Goal: Task Accomplishment & Management: Manage account settings

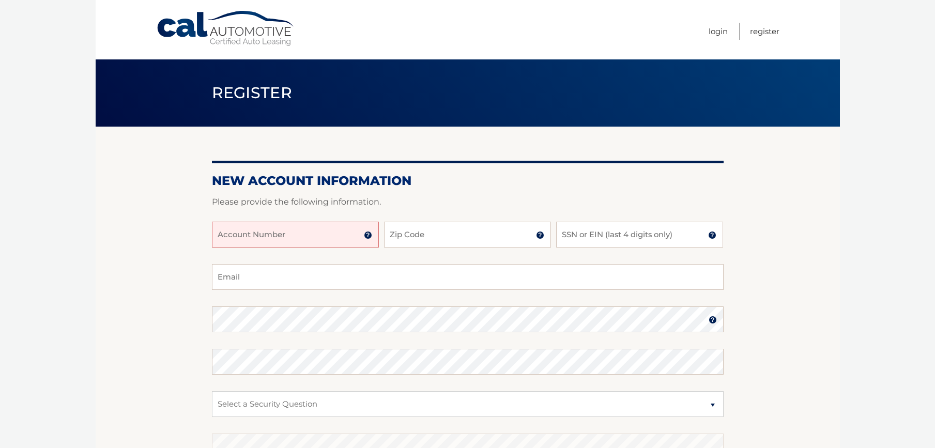
click at [297, 234] on input "Account Number" at bounding box center [295, 235] width 167 height 26
type input "44455980622"
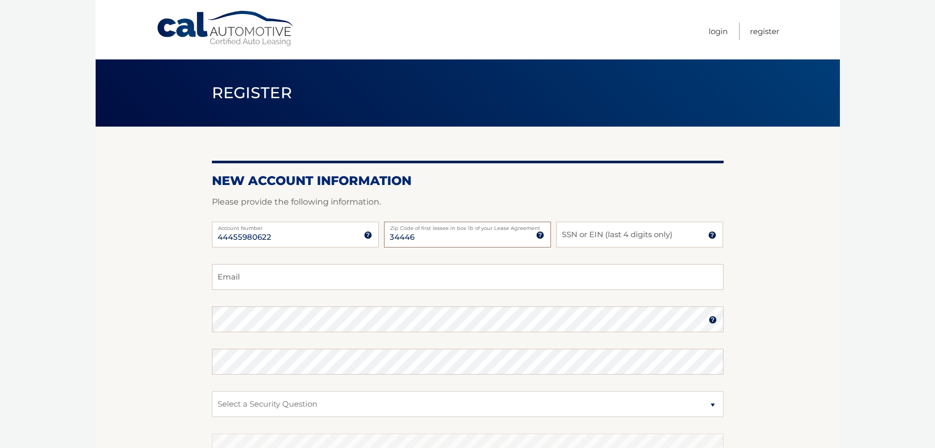
type input "34446"
click at [600, 231] on input "SSN or EIN (last 4 digits only)" at bounding box center [639, 235] width 167 height 26
type input "8843"
type input "afreeman0409@gmail.com"
click at [207, 321] on section "New Account Information Please provide the following information. 44455980622 A…" at bounding box center [468, 329] width 744 height 404
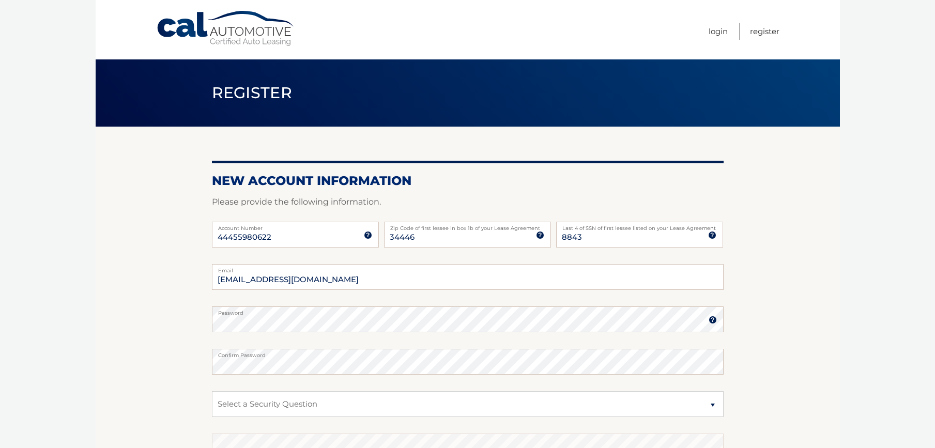
click at [200, 321] on section "New Account Information Please provide the following information. 44455980622 A…" at bounding box center [468, 329] width 744 height 404
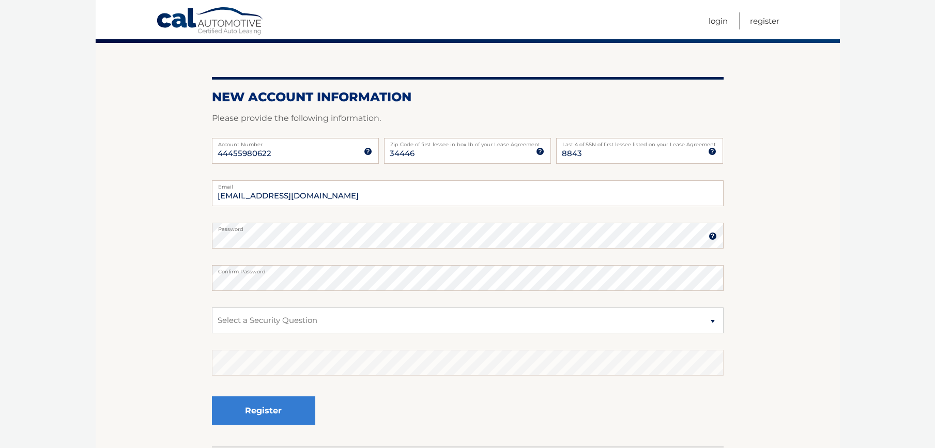
scroll to position [85, 0]
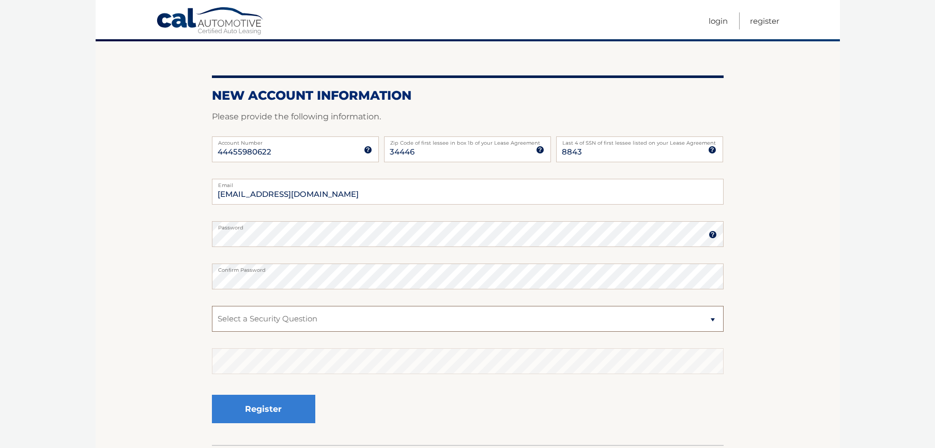
select select "1"
click at [249, 406] on button "Register" at bounding box center [263, 409] width 103 height 28
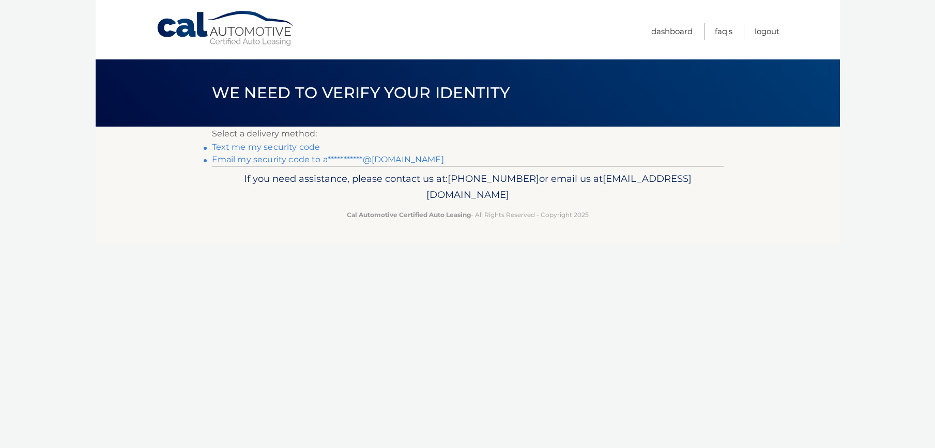
click at [257, 145] on link "Text me my security code" at bounding box center [266, 147] width 109 height 10
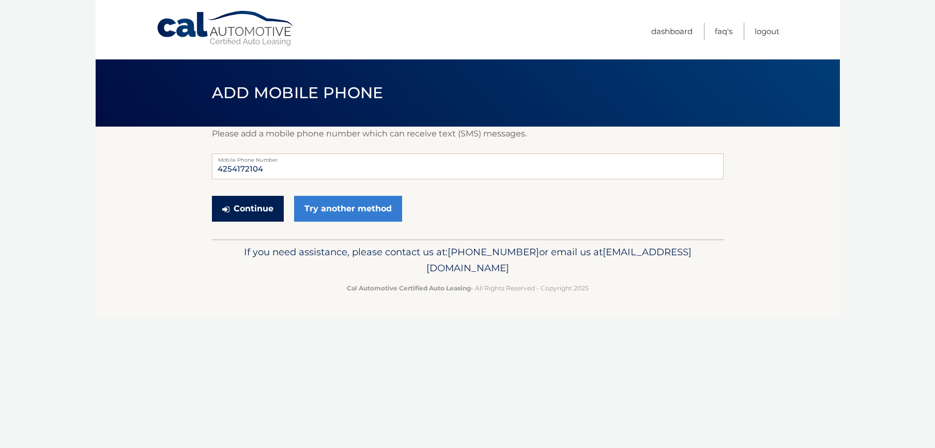
click at [255, 211] on button "Continue" at bounding box center [248, 209] width 72 height 26
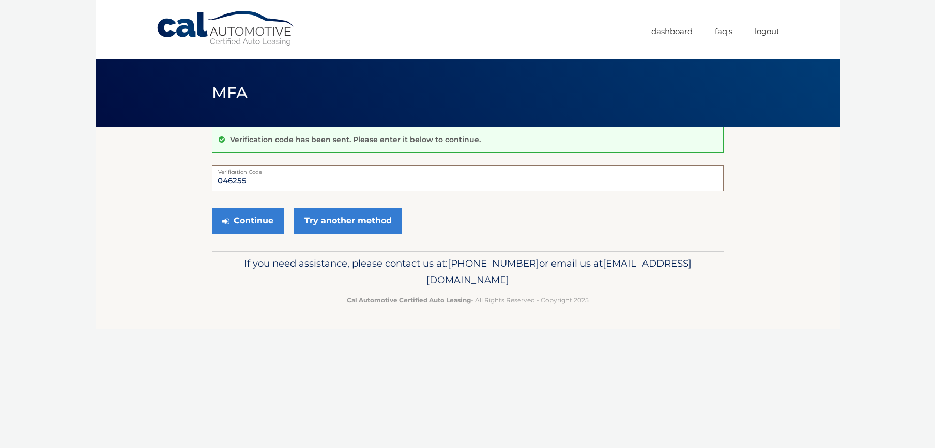
type input "046255"
click at [247, 220] on button "Continue" at bounding box center [248, 221] width 72 height 26
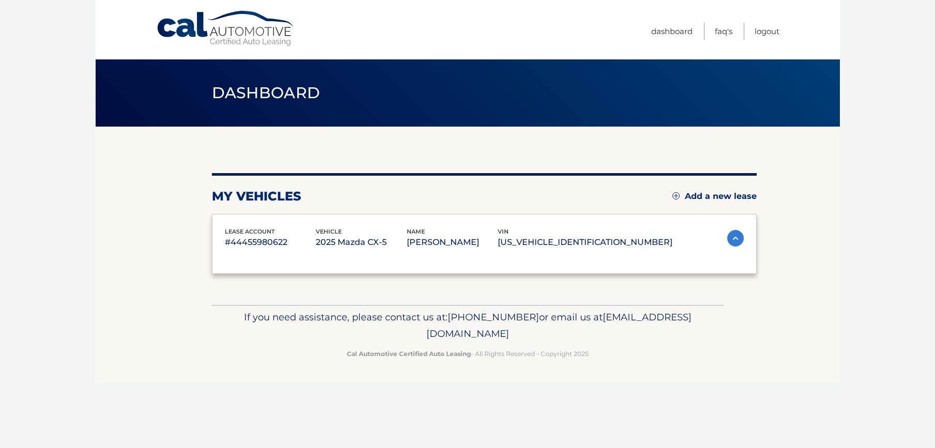
click at [263, 227] on div "lease account #44455980622" at bounding box center [270, 238] width 91 height 23
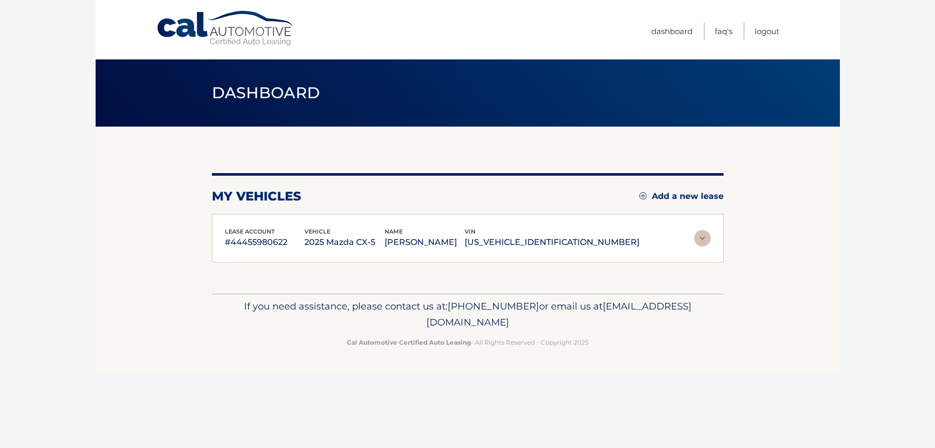
click at [266, 233] on span "lease account" at bounding box center [250, 231] width 50 height 7
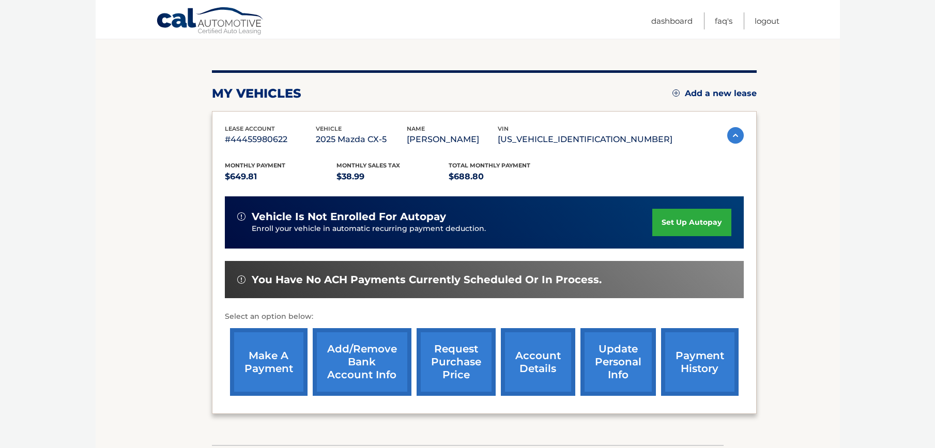
scroll to position [115, 0]
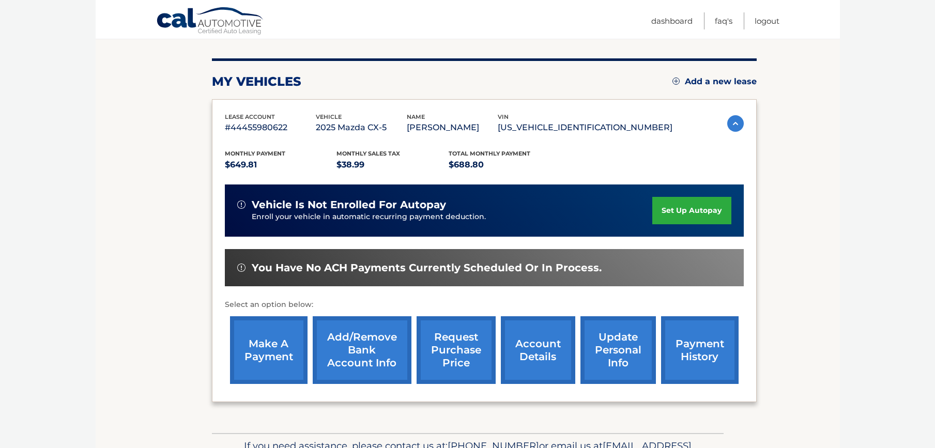
click at [685, 218] on link "set up autopay" at bounding box center [691, 210] width 79 height 27
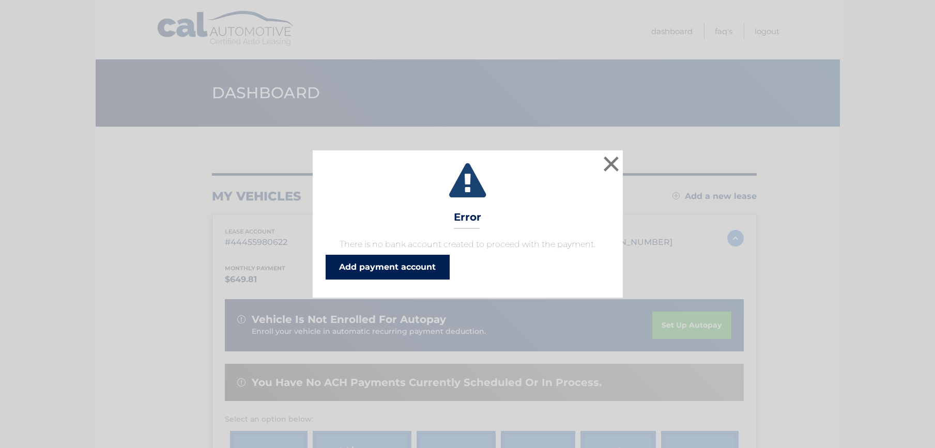
drag, startPoint x: 417, startPoint y: 270, endPoint x: 432, endPoint y: 265, distance: 15.9
click at [418, 270] on link "Add payment account" at bounding box center [388, 267] width 124 height 25
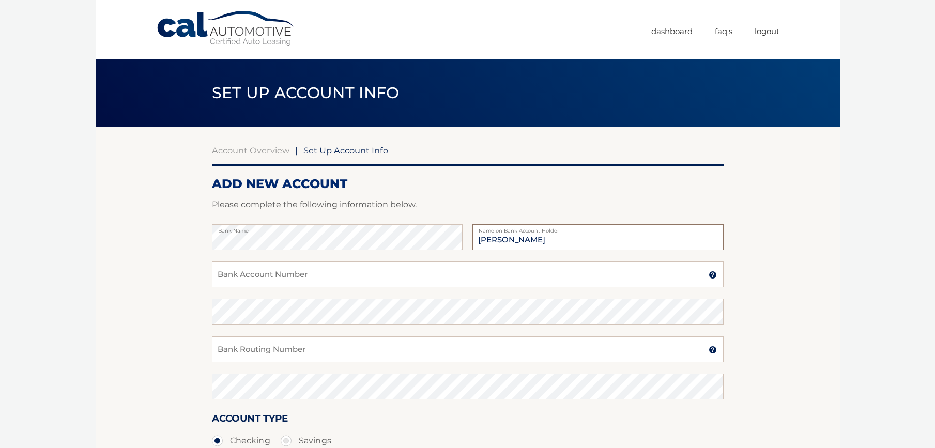
type input "Alyson J Freeman"
click at [344, 281] on input "Bank Account Number" at bounding box center [468, 275] width 512 height 26
type input "3588439824"
click at [331, 344] on input "Bank Routing Number" at bounding box center [468, 349] width 512 height 26
type input "325081403"
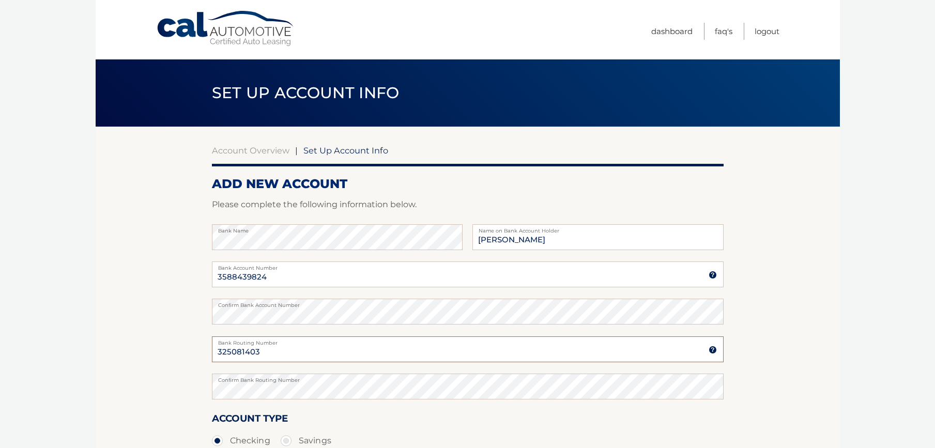
click at [325, 350] on input "325081403" at bounding box center [468, 349] width 512 height 26
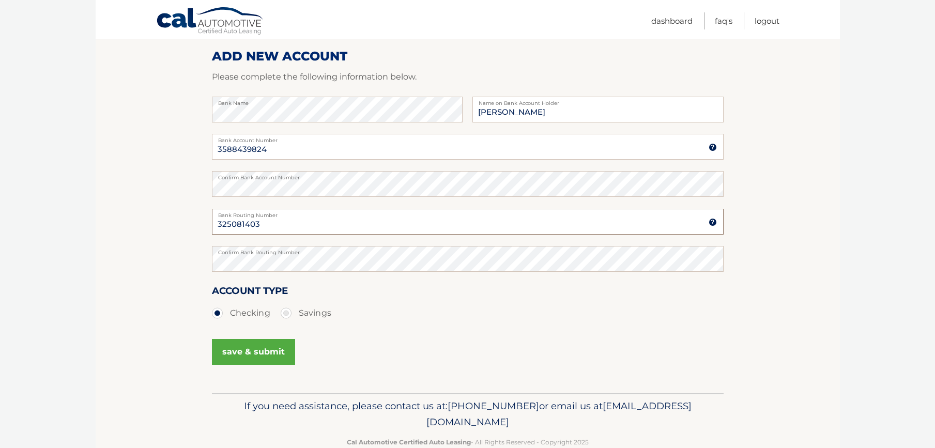
scroll to position [129, 0]
click at [277, 350] on button "save & submit" at bounding box center [253, 351] width 83 height 26
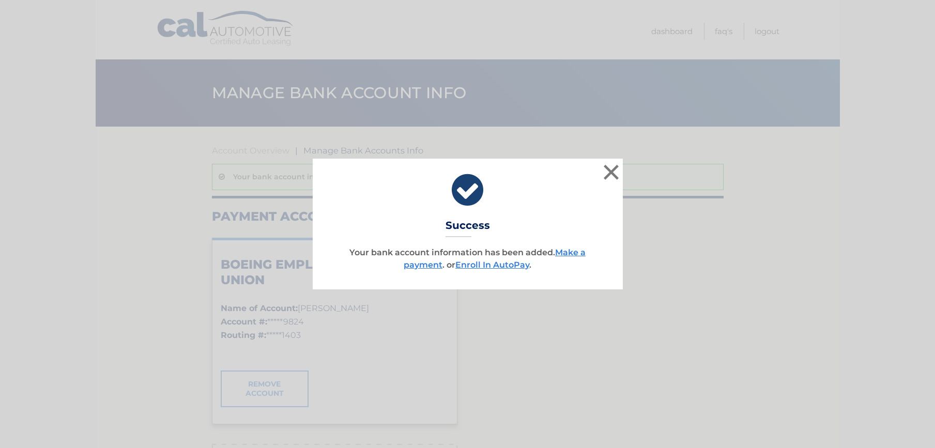
click at [611, 170] on button "×" at bounding box center [611, 172] width 21 height 21
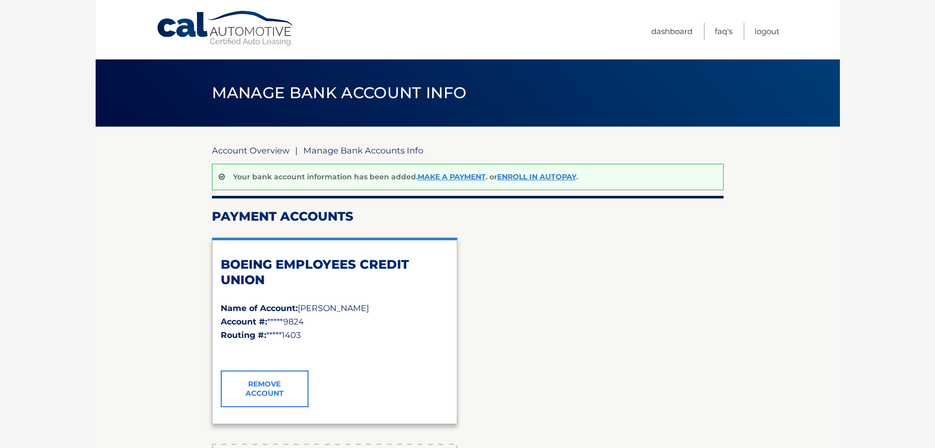
click at [259, 152] on link "Account Overview" at bounding box center [251, 150] width 78 height 10
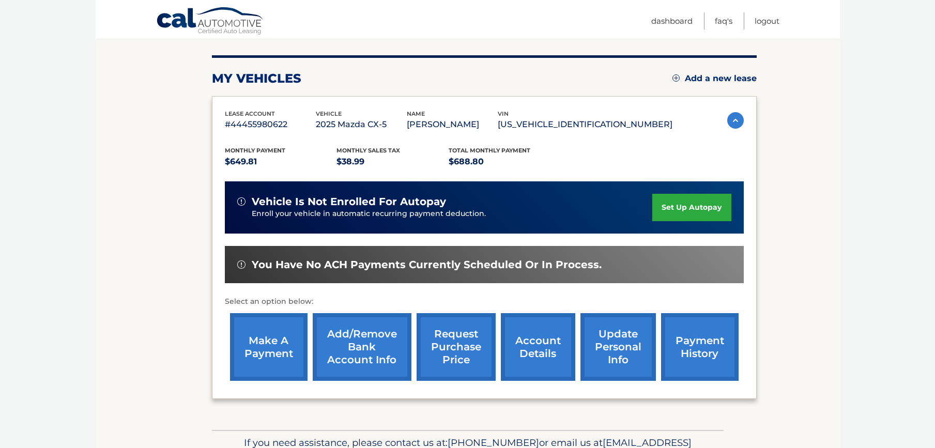
scroll to position [143, 0]
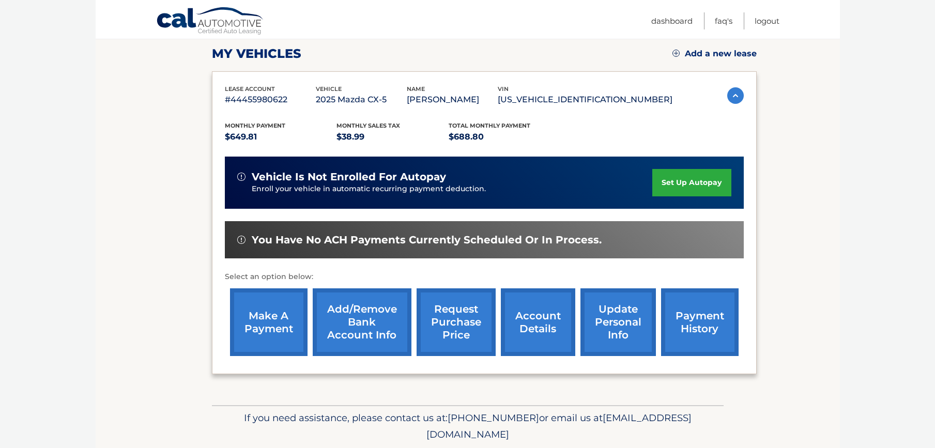
click at [266, 319] on link "make a payment" at bounding box center [269, 322] width 78 height 68
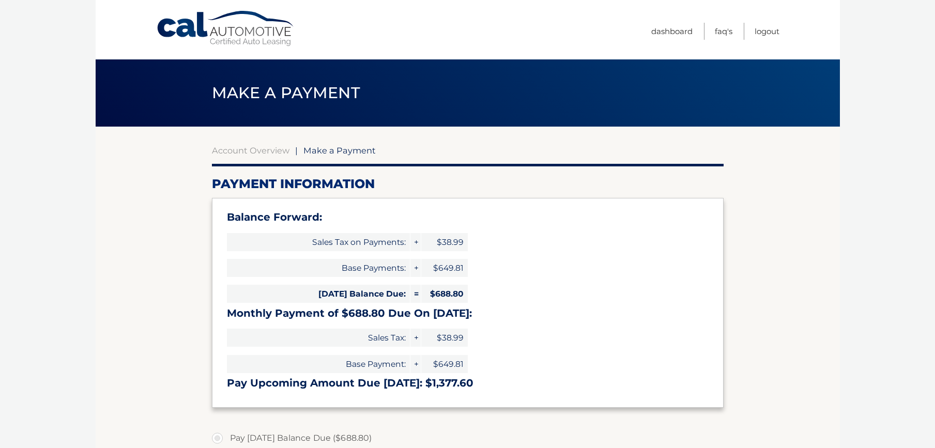
select select "ZGViMDY3OWQtMTI2My00MzNlLTkyYzUtODdlNzk1MmMyMDBh"
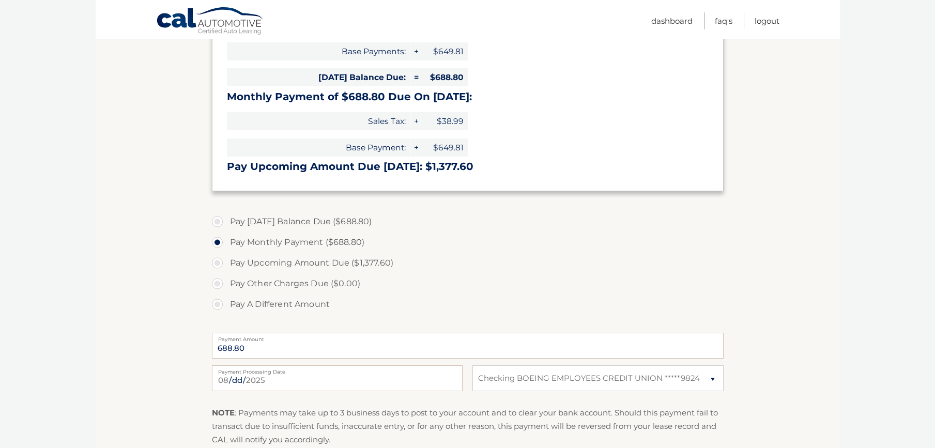
scroll to position [220, 0]
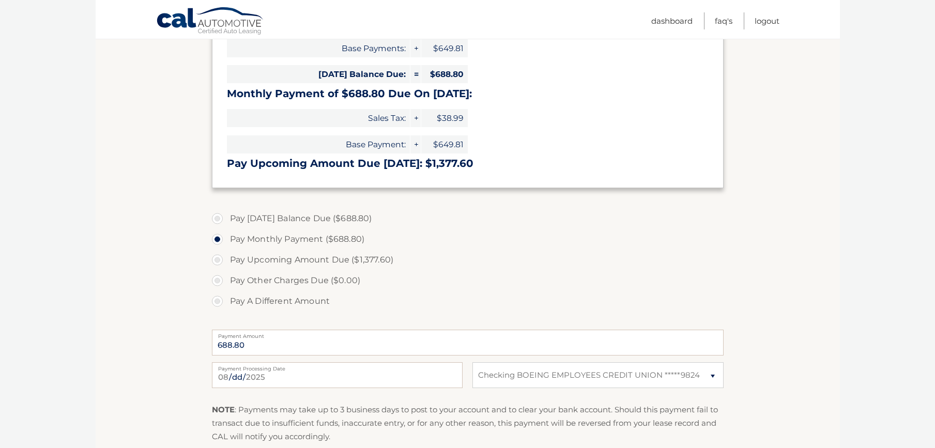
click at [221, 214] on label "Pay Today's Balance Due ($688.80)" at bounding box center [468, 218] width 512 height 21
click at [221, 214] on input "Pay Today's Balance Due ($688.80)" at bounding box center [221, 216] width 10 height 17
radio input "true"
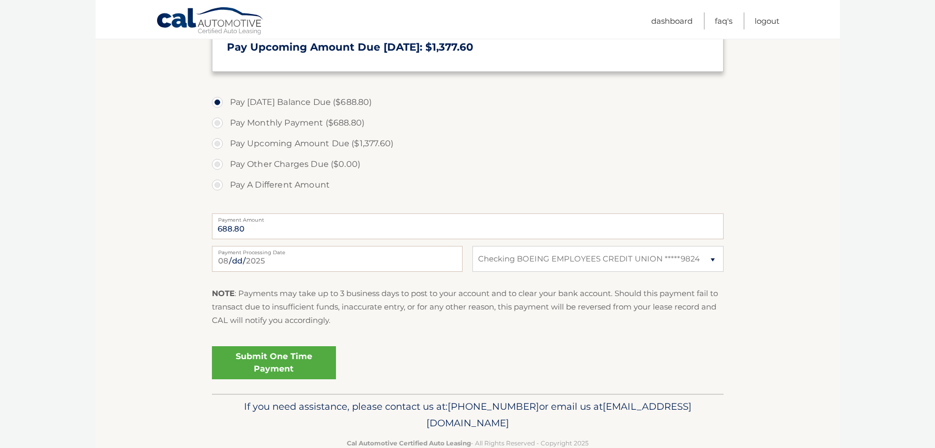
scroll to position [357, 0]
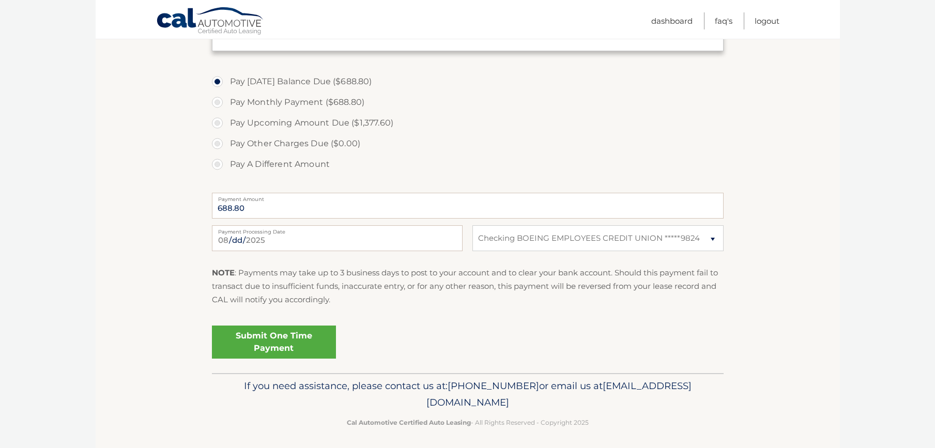
click at [286, 336] on link "Submit One Time Payment" at bounding box center [274, 342] width 124 height 33
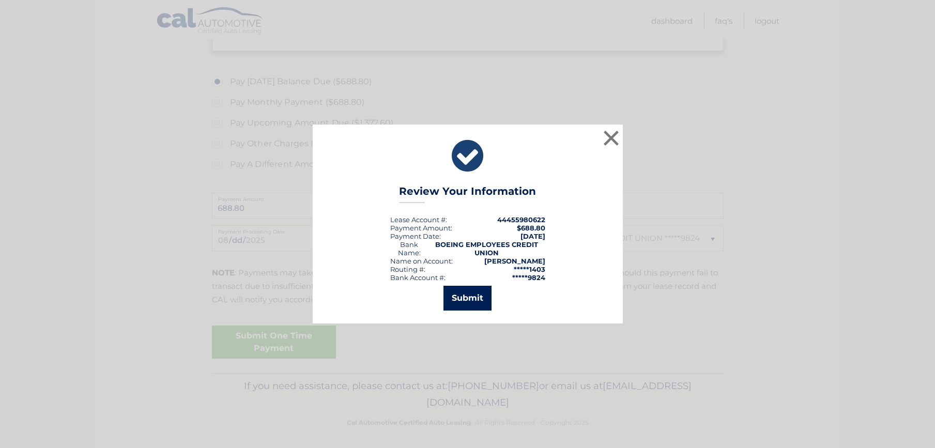
click at [478, 303] on button "Submit" at bounding box center [467, 298] width 48 height 25
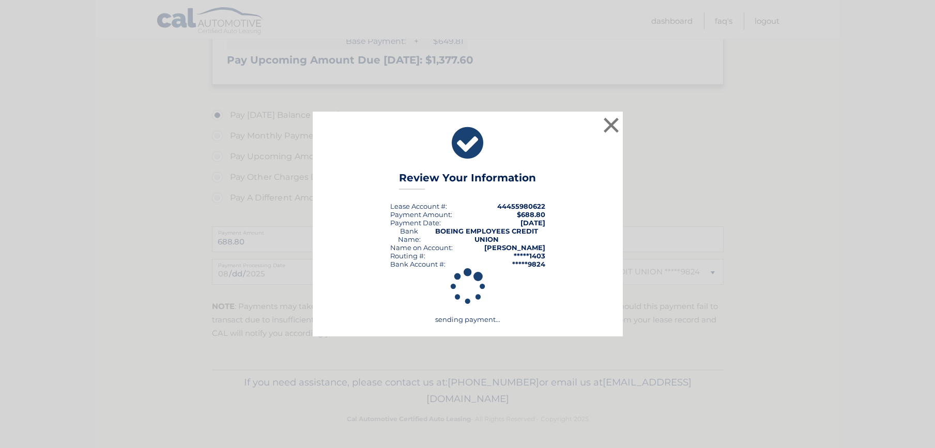
scroll to position [320, 0]
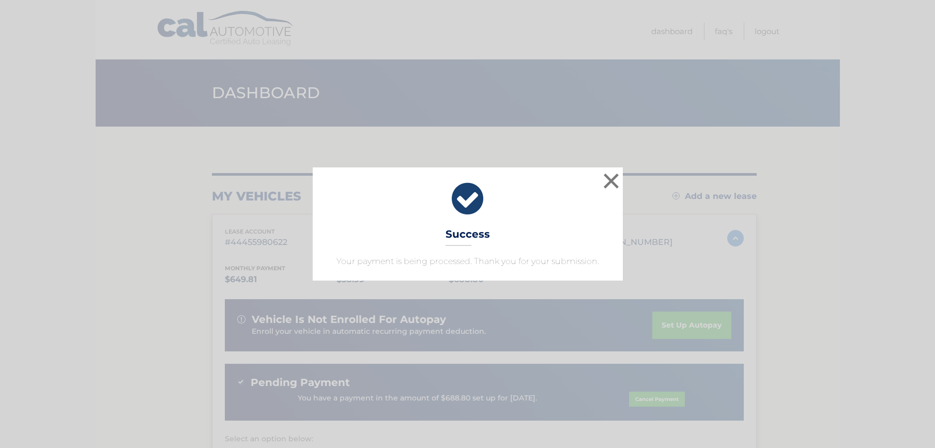
click at [605, 183] on button "×" at bounding box center [611, 181] width 21 height 21
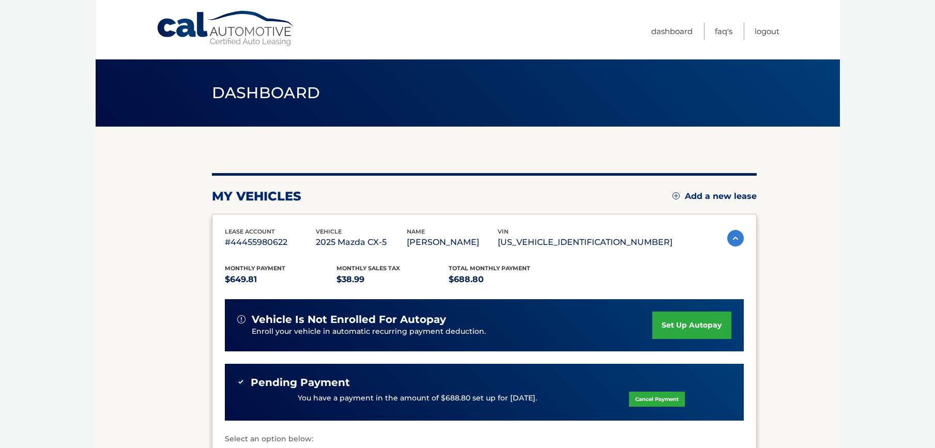
click at [680, 330] on link "set up autopay" at bounding box center [691, 325] width 79 height 27
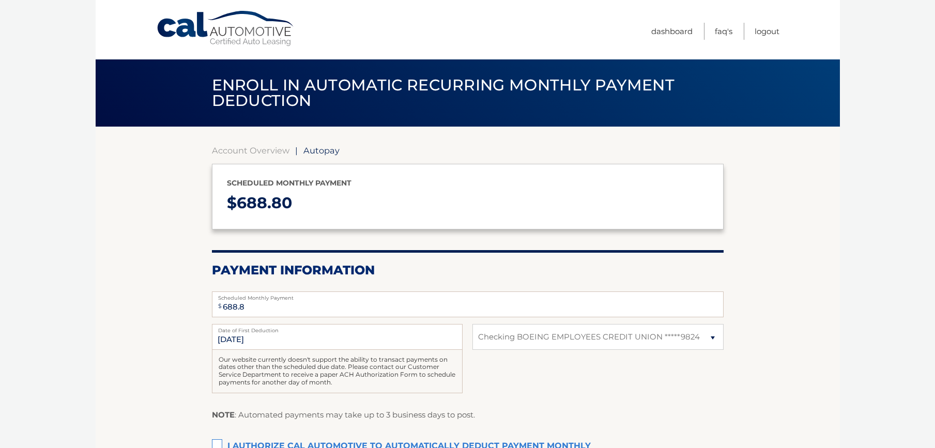
select select "ZGViMDY3OWQtMTI2My00MzNlLTkyYzUtODdlNzk1MmMyMDBh"
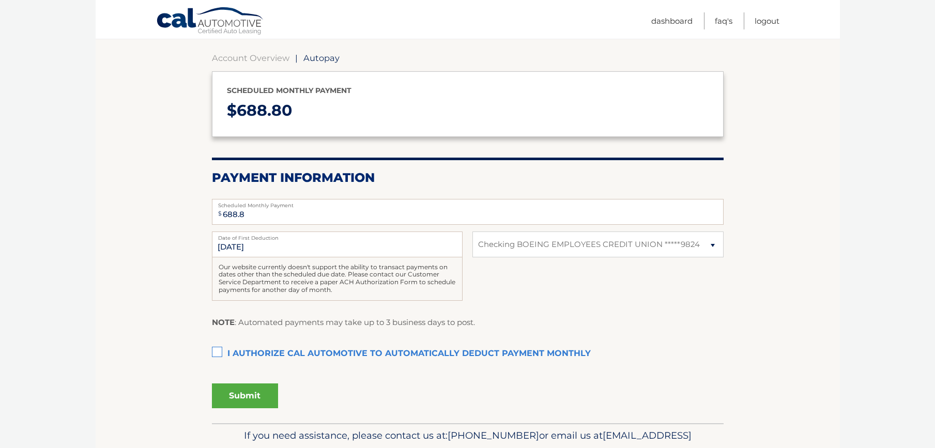
scroll to position [101, 0]
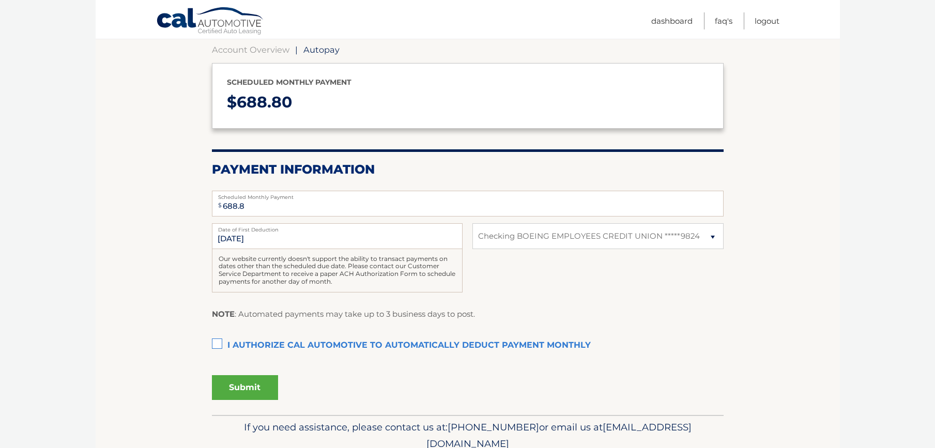
click at [214, 335] on label "I authorize cal automotive to automatically deduct payment monthly This checkbo…" at bounding box center [468, 345] width 512 height 21
click at [0, 0] on input "I authorize cal automotive to automatically deduct payment monthly This checkbo…" at bounding box center [0, 0] width 0 height 0
click at [223, 390] on button "Submit" at bounding box center [245, 387] width 66 height 25
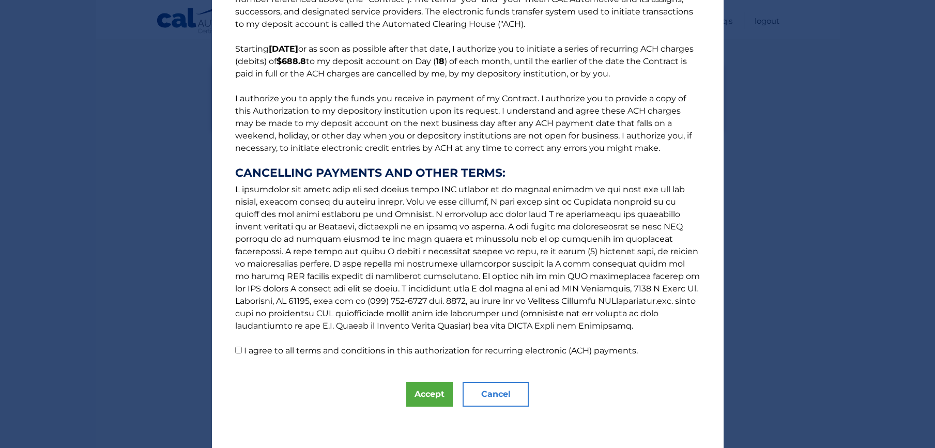
scroll to position [53, 0]
click at [418, 390] on button "Accept" at bounding box center [429, 394] width 47 height 25
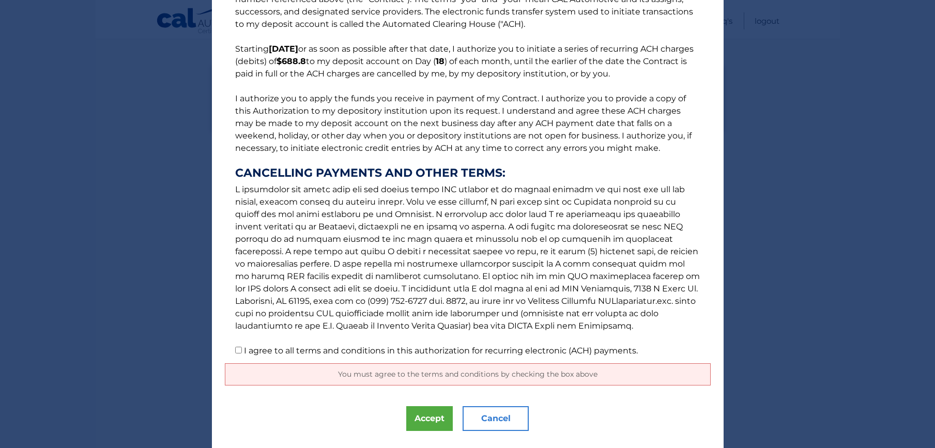
click at [239, 352] on input "I agree to all terms and conditions in this authorization for recurring electro…" at bounding box center [238, 350] width 7 height 7
checkbox input "true"
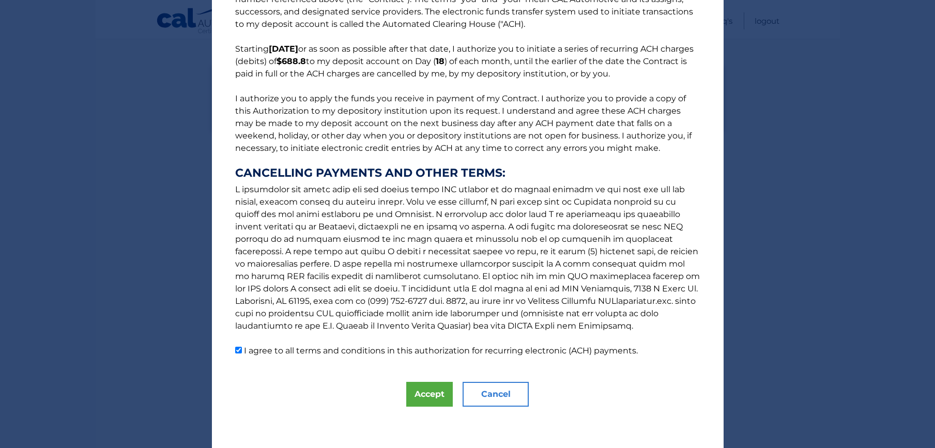
click at [424, 397] on button "Accept" at bounding box center [429, 394] width 47 height 25
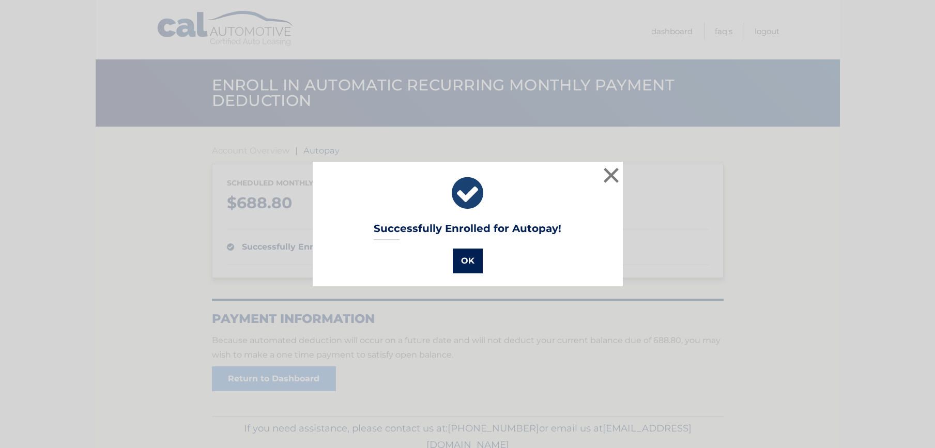
click at [468, 262] on button "OK" at bounding box center [468, 261] width 30 height 25
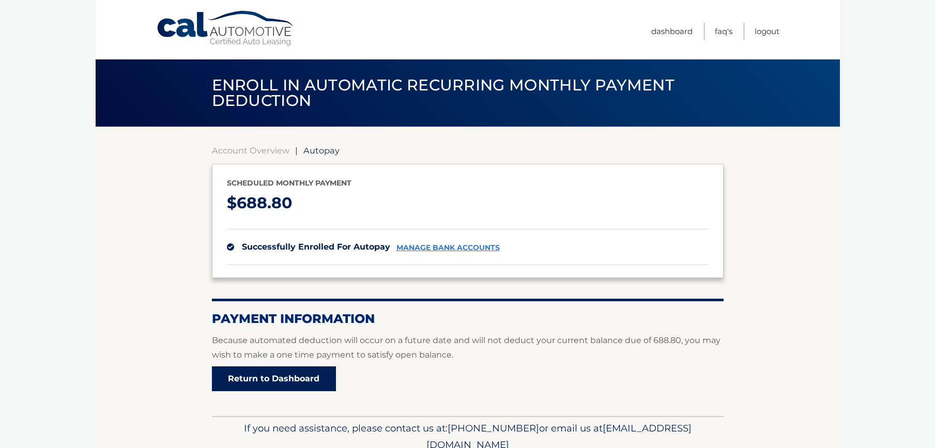
click at [292, 377] on link "Return to Dashboard" at bounding box center [274, 378] width 124 height 25
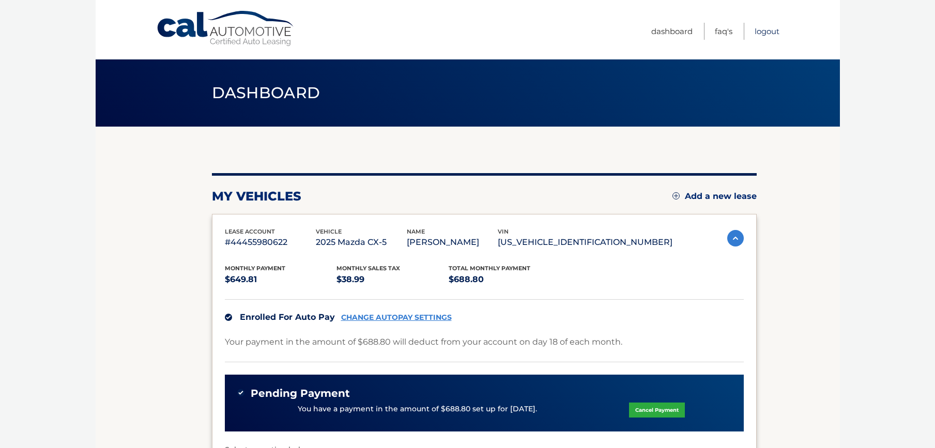
click at [760, 34] on link "Logout" at bounding box center [767, 31] width 25 height 17
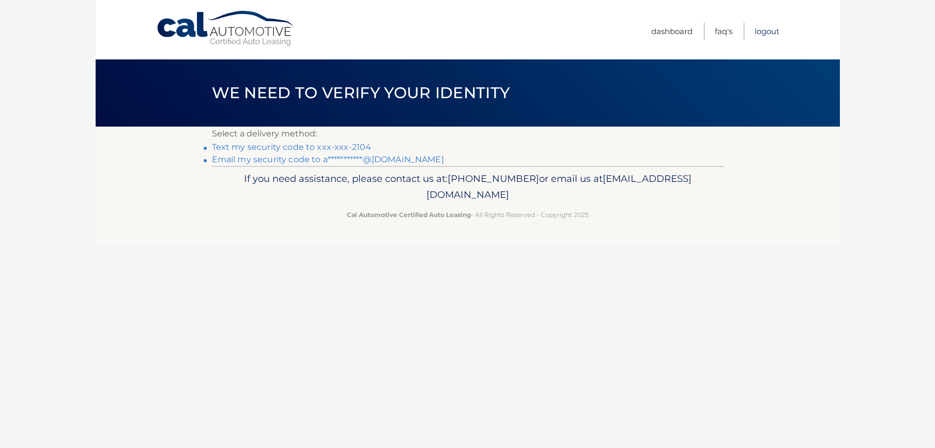
click at [769, 33] on link "Logout" at bounding box center [767, 31] width 25 height 17
